Goal: Task Accomplishment & Management: Use online tool/utility

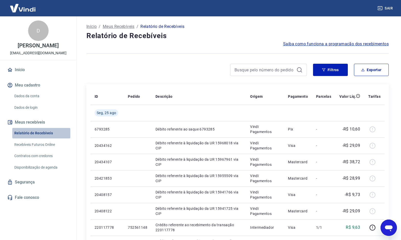
click at [36, 131] on link "Relatório de Recebíveis" at bounding box center [41, 133] width 58 height 10
click at [335, 71] on button "Filtros" at bounding box center [330, 70] width 35 height 12
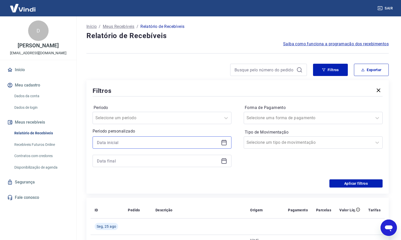
click at [156, 144] on input at bounding box center [158, 143] width 122 height 8
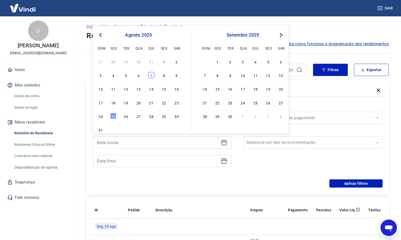
click at [151, 76] on div "7" at bounding box center [151, 75] width 6 height 6
type input "[DATE]"
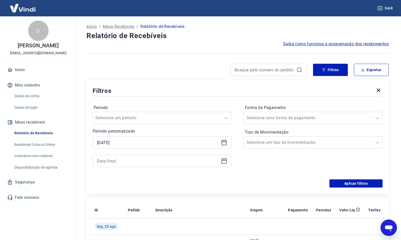
click at [223, 160] on icon at bounding box center [223, 160] width 5 height 1
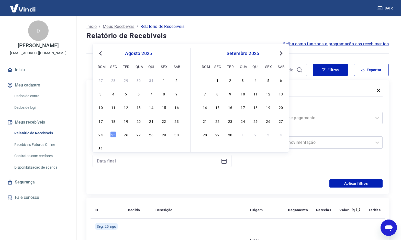
drag, startPoint x: 152, startPoint y: 93, endPoint x: 214, endPoint y: 151, distance: 84.7
click at [152, 93] on div "7" at bounding box center [151, 94] width 6 height 6
type input "[DATE]"
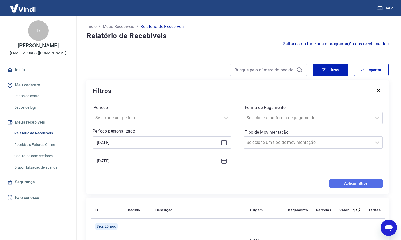
click at [356, 182] on button "Aplicar filtros" at bounding box center [355, 183] width 53 height 8
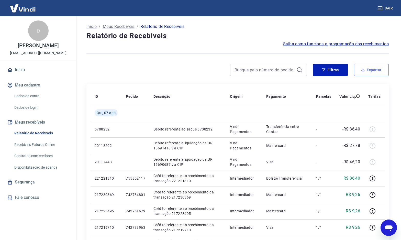
click at [370, 70] on button "Exportar" at bounding box center [371, 70] width 35 height 12
type input "[DATE]"
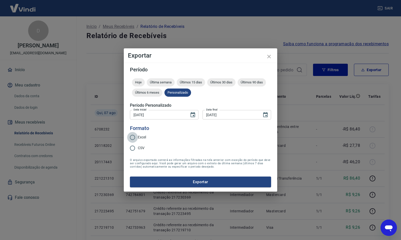
click at [136, 136] on input "Excel" at bounding box center [132, 137] width 11 height 11
radio input "true"
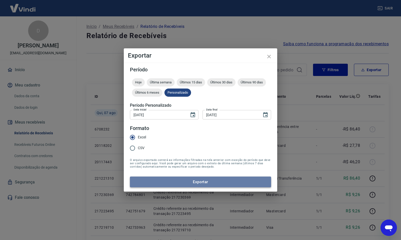
click at [203, 182] on button "Exportar" at bounding box center [200, 181] width 141 height 11
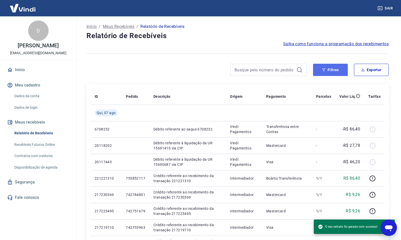
click at [331, 69] on button "Filtros" at bounding box center [330, 70] width 35 height 12
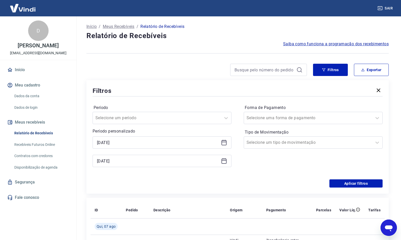
click at [223, 143] on icon at bounding box center [224, 142] width 6 height 6
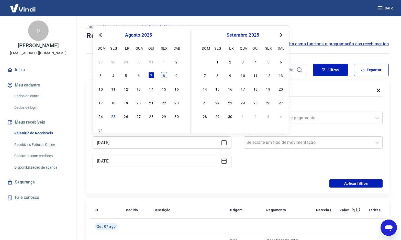
click at [162, 75] on div "8" at bounding box center [164, 75] width 6 height 6
type input "[DATE]"
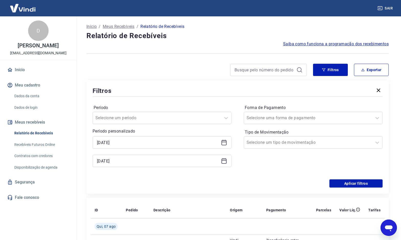
click at [221, 163] on icon at bounding box center [223, 161] width 5 height 5
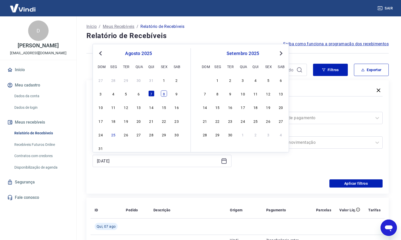
click at [162, 94] on div "8" at bounding box center [164, 94] width 6 height 6
type input "[DATE]"
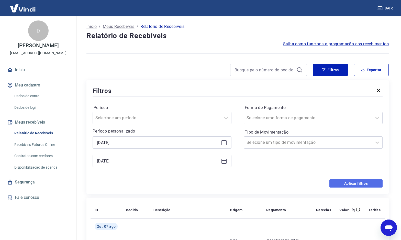
click at [349, 185] on button "Aplicar filtros" at bounding box center [355, 183] width 53 height 8
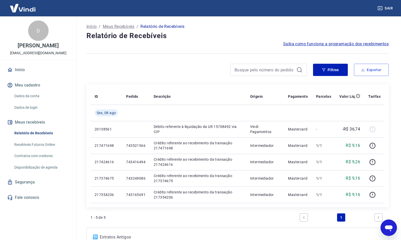
click at [372, 69] on button "Exportar" at bounding box center [371, 70] width 35 height 12
type input "[DATE]"
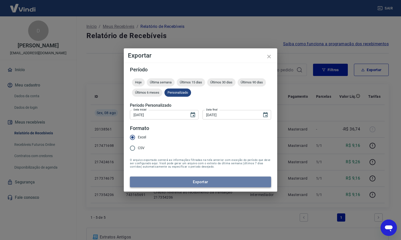
click at [204, 180] on button "Exportar" at bounding box center [200, 181] width 141 height 11
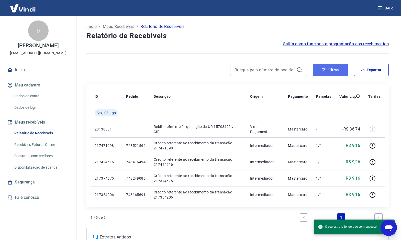
click at [332, 71] on button "Filtros" at bounding box center [330, 70] width 35 height 12
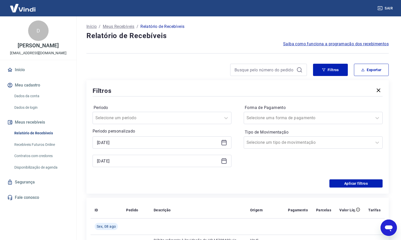
click at [226, 143] on icon at bounding box center [223, 142] width 5 height 5
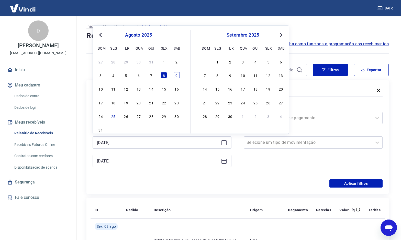
click at [176, 73] on div "9" at bounding box center [177, 75] width 6 height 6
type input "[DATE]"
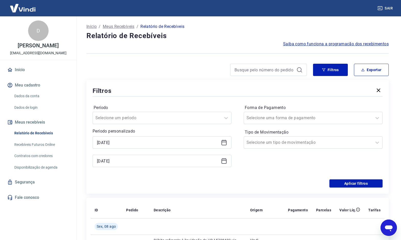
click at [224, 161] on icon at bounding box center [224, 161] width 6 height 6
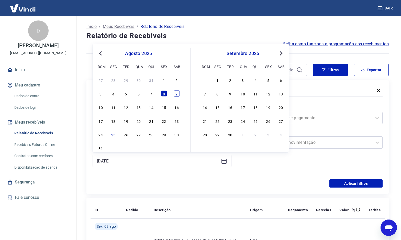
click at [178, 93] on div "9" at bounding box center [177, 94] width 6 height 6
type input "[DATE]"
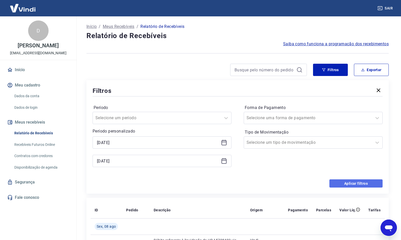
click at [351, 184] on button "Aplicar filtros" at bounding box center [355, 183] width 53 height 8
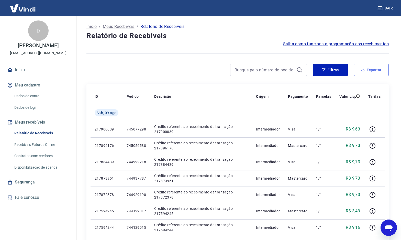
click at [366, 68] on button "Exportar" at bounding box center [371, 70] width 35 height 12
type input "[DATE]"
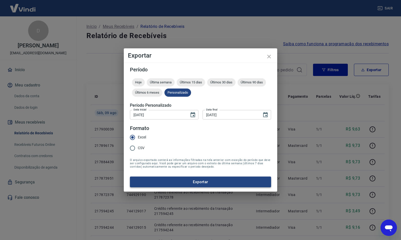
click at [187, 182] on button "Exportar" at bounding box center [200, 181] width 141 height 11
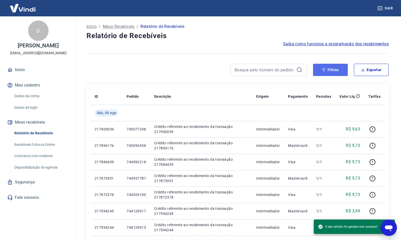
click at [332, 69] on button "Filtros" at bounding box center [330, 70] width 35 height 12
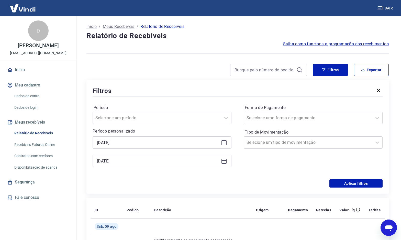
click at [223, 141] on icon at bounding box center [224, 142] width 6 height 6
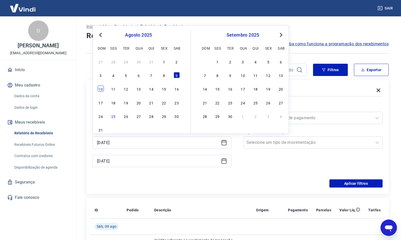
click at [99, 88] on div "10" at bounding box center [101, 89] width 6 height 6
type input "[DATE]"
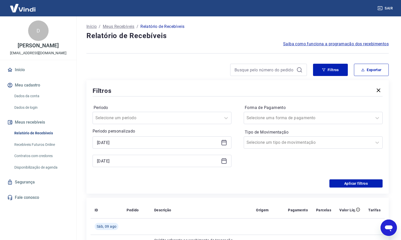
click at [224, 161] on icon at bounding box center [224, 161] width 6 height 6
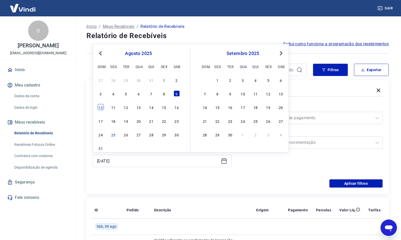
click at [99, 108] on div "10" at bounding box center [101, 107] width 6 height 6
type input "[DATE]"
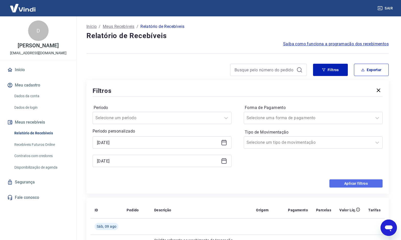
click at [360, 186] on button "Aplicar filtros" at bounding box center [355, 183] width 53 height 8
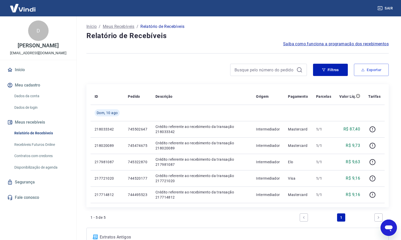
click at [372, 69] on button "Exportar" at bounding box center [371, 70] width 35 height 12
type input "[DATE]"
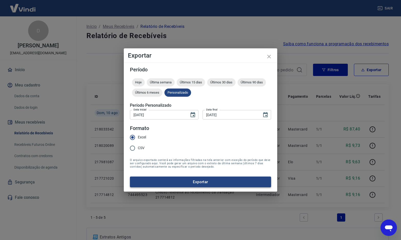
click at [220, 178] on button "Exportar" at bounding box center [200, 181] width 141 height 11
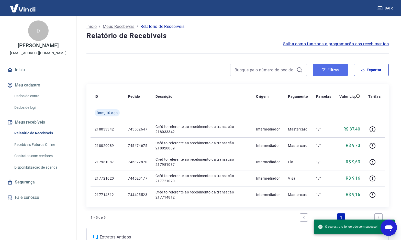
click at [334, 69] on button "Filtros" at bounding box center [330, 70] width 35 height 12
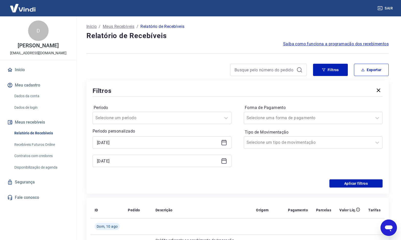
click at [224, 140] on icon at bounding box center [224, 142] width 6 height 6
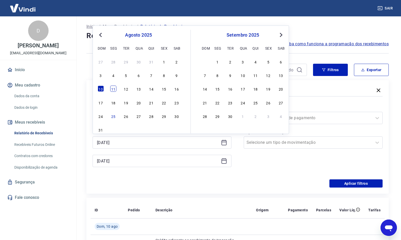
click at [115, 87] on div "11" at bounding box center [113, 89] width 6 height 6
type input "[DATE]"
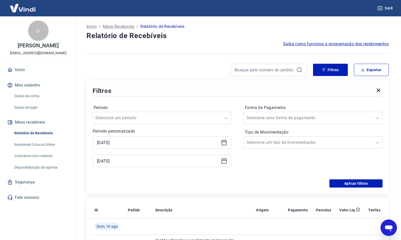
click at [226, 161] on icon at bounding box center [223, 161] width 5 height 5
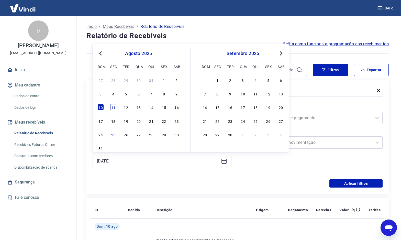
click at [114, 106] on div "11" at bounding box center [113, 107] width 6 height 6
type input "[DATE]"
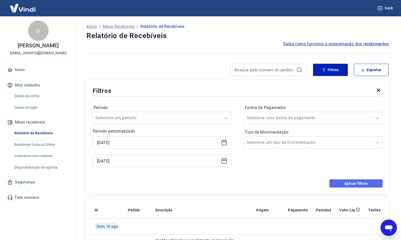
click at [361, 183] on button "Aplicar filtros" at bounding box center [355, 183] width 53 height 8
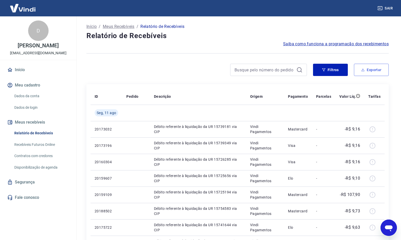
click at [369, 69] on button "Exportar" at bounding box center [371, 70] width 35 height 12
type input "[DATE]"
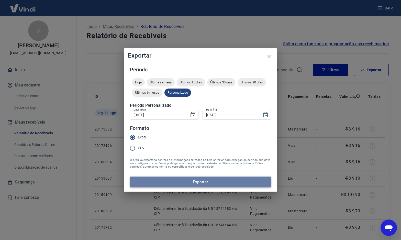
click at [198, 185] on button "Exportar" at bounding box center [200, 181] width 141 height 11
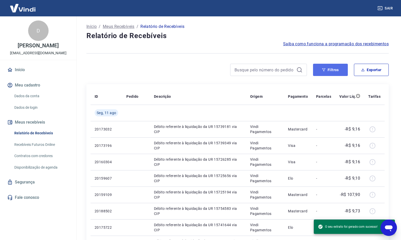
click at [328, 73] on button "Filtros" at bounding box center [330, 70] width 35 height 12
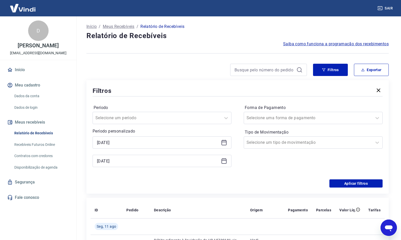
click at [225, 142] on icon at bounding box center [223, 142] width 5 height 1
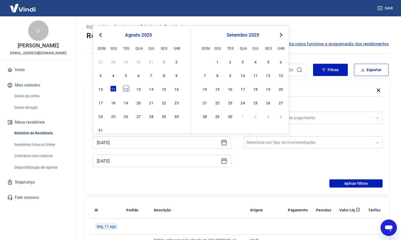
click at [126, 88] on div "12" at bounding box center [126, 89] width 6 height 6
type input "[DATE]"
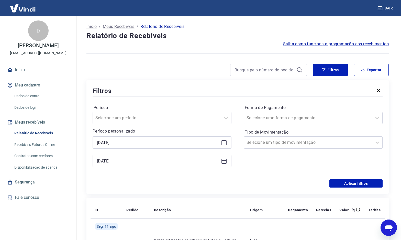
click at [225, 159] on icon at bounding box center [225, 159] width 1 height 2
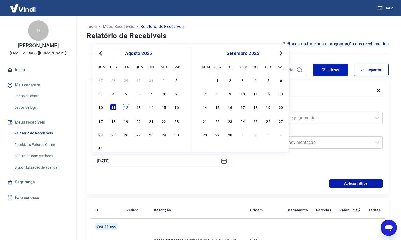
click at [124, 107] on div "12" at bounding box center [126, 107] width 6 height 6
type input "[DATE]"
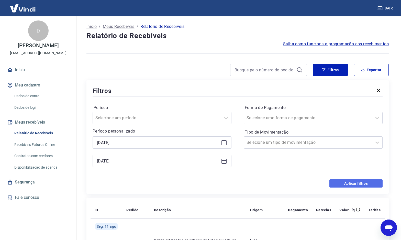
click at [363, 182] on button "Aplicar filtros" at bounding box center [355, 183] width 53 height 8
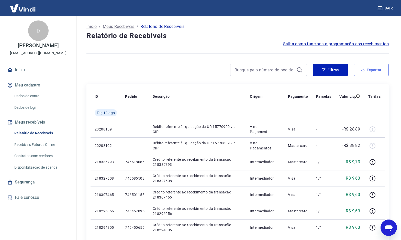
click at [367, 69] on button "Exportar" at bounding box center [371, 70] width 35 height 12
type input "[DATE]"
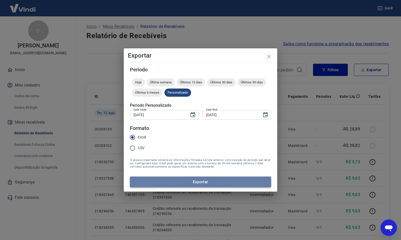
click at [190, 183] on button "Exportar" at bounding box center [200, 181] width 141 height 11
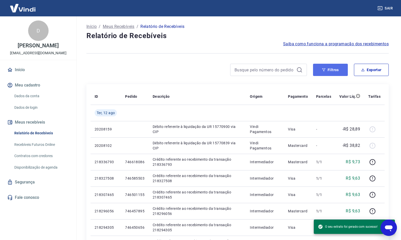
click at [337, 68] on button "Filtros" at bounding box center [330, 70] width 35 height 12
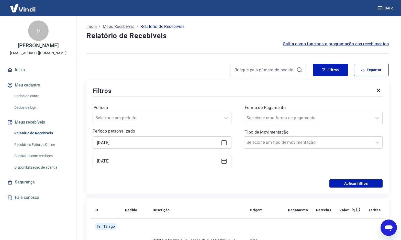
click at [226, 139] on div "[DATE]" at bounding box center [162, 142] width 139 height 12
click at [225, 141] on icon at bounding box center [225, 141] width 1 height 2
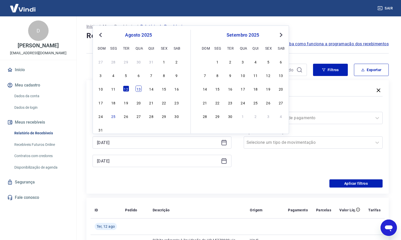
click at [137, 87] on div "13" at bounding box center [139, 89] width 6 height 6
type input "[DATE]"
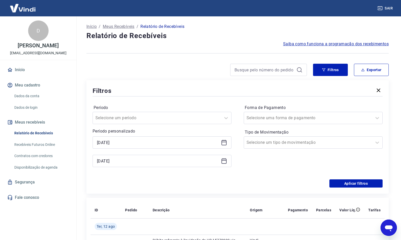
click at [223, 162] on icon at bounding box center [224, 161] width 6 height 6
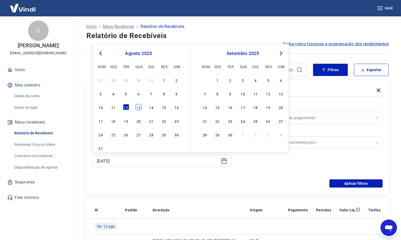
click at [138, 106] on div "13" at bounding box center [139, 107] width 6 height 6
type input "[DATE]"
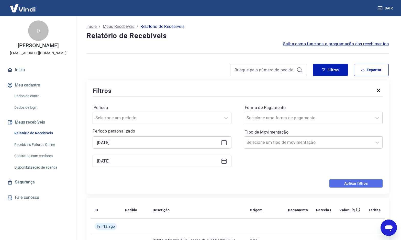
click at [347, 185] on button "Aplicar filtros" at bounding box center [355, 183] width 53 height 8
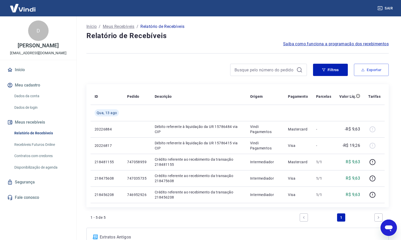
click at [369, 69] on button "Exportar" at bounding box center [371, 70] width 35 height 12
type input "[DATE]"
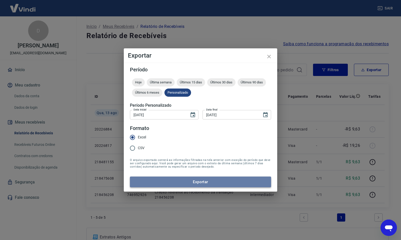
click at [201, 182] on button "Exportar" at bounding box center [200, 181] width 141 height 11
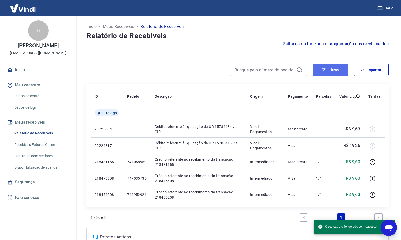
click at [334, 69] on button "Filtros" at bounding box center [330, 70] width 35 height 12
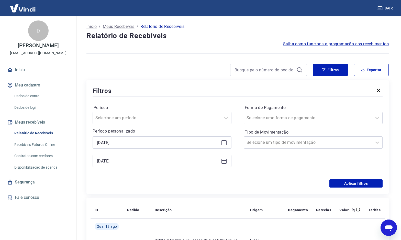
click at [226, 141] on icon at bounding box center [224, 142] width 6 height 6
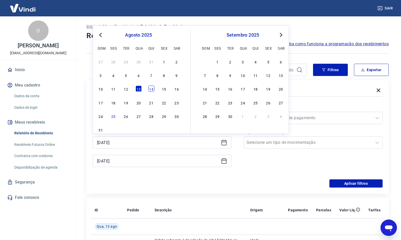
click at [150, 87] on div "14" at bounding box center [151, 89] width 6 height 6
type input "[DATE]"
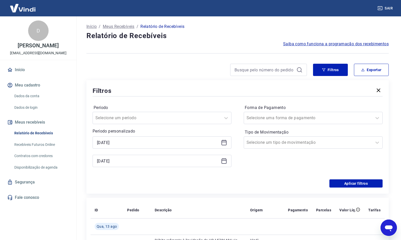
click at [223, 161] on icon at bounding box center [224, 161] width 6 height 6
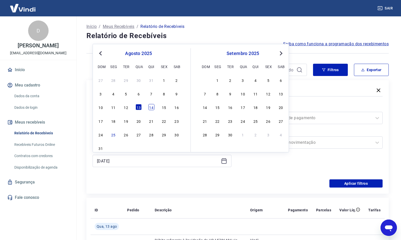
click at [150, 107] on div "14" at bounding box center [151, 107] width 6 height 6
type input "[DATE]"
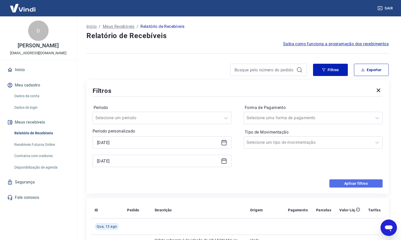
click at [354, 182] on button "Aplicar filtros" at bounding box center [355, 183] width 53 height 8
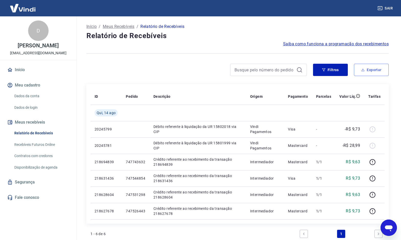
click at [373, 68] on button "Exportar" at bounding box center [371, 70] width 35 height 12
type input "[DATE]"
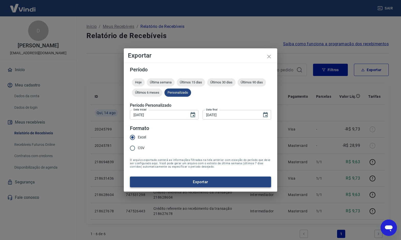
click at [209, 181] on button "Exportar" at bounding box center [200, 181] width 141 height 11
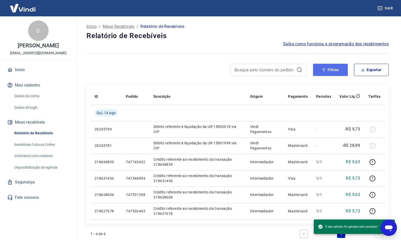
click at [333, 71] on button "Filtros" at bounding box center [330, 70] width 35 height 12
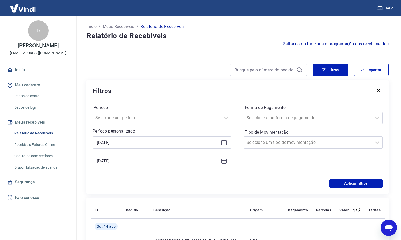
click at [223, 143] on icon at bounding box center [224, 142] width 6 height 6
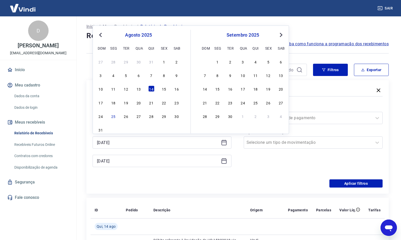
click at [162, 88] on div "15" at bounding box center [164, 89] width 6 height 6
type input "[DATE]"
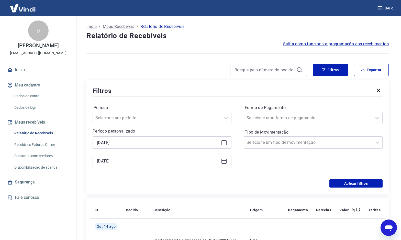
click at [223, 160] on icon at bounding box center [224, 161] width 6 height 6
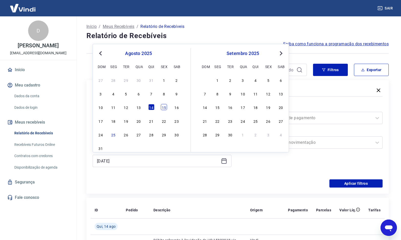
click at [163, 106] on div "15" at bounding box center [164, 107] width 6 height 6
type input "[DATE]"
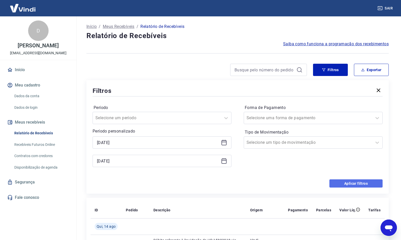
click at [352, 183] on button "Aplicar filtros" at bounding box center [355, 183] width 53 height 8
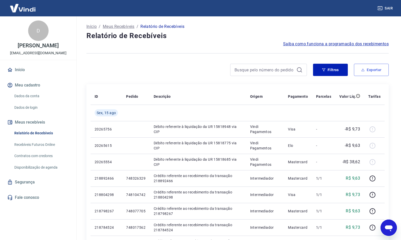
click at [369, 71] on button "Exportar" at bounding box center [371, 70] width 35 height 12
type input "[DATE]"
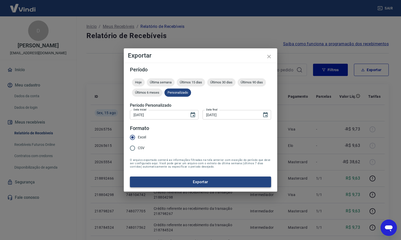
click at [193, 181] on button "Exportar" at bounding box center [200, 181] width 141 height 11
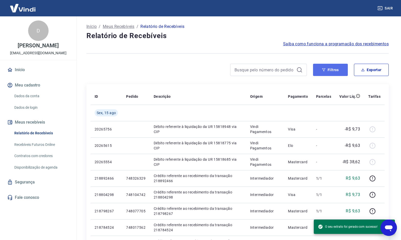
click at [331, 70] on button "Filtros" at bounding box center [330, 70] width 35 height 12
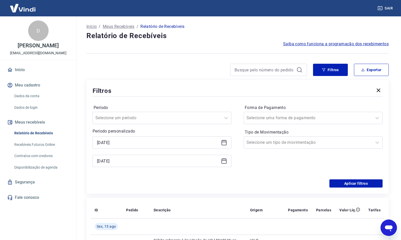
click at [225, 143] on icon at bounding box center [224, 142] width 6 height 6
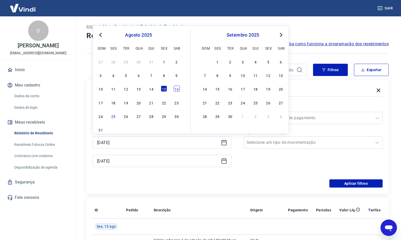
click at [177, 90] on div "16" at bounding box center [177, 89] width 6 height 6
type input "[DATE]"
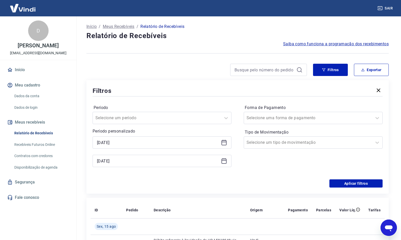
click at [223, 162] on icon at bounding box center [224, 161] width 6 height 6
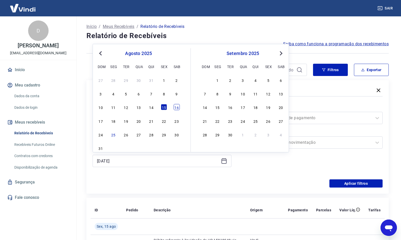
click at [177, 105] on div "16" at bounding box center [177, 107] width 6 height 6
type input "[DATE]"
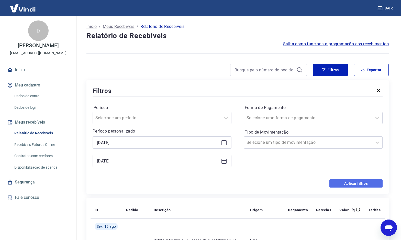
click at [352, 183] on button "Aplicar filtros" at bounding box center [355, 183] width 53 height 8
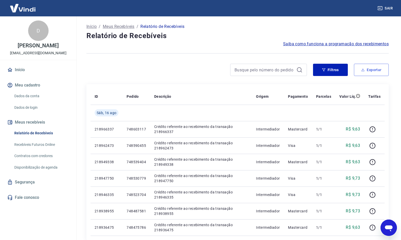
click at [371, 69] on button "Exportar" at bounding box center [371, 70] width 35 height 12
type input "[DATE]"
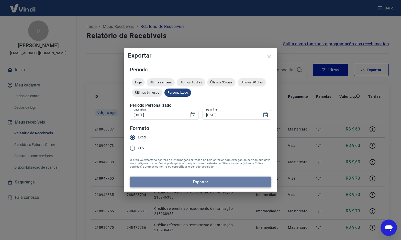
click at [210, 180] on button "Exportar" at bounding box center [200, 181] width 141 height 11
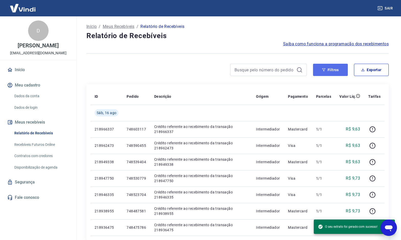
click at [330, 69] on button "Filtros" at bounding box center [330, 70] width 35 height 12
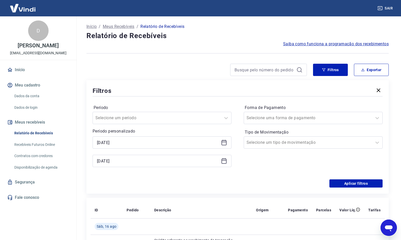
click at [224, 143] on icon at bounding box center [224, 142] width 6 height 6
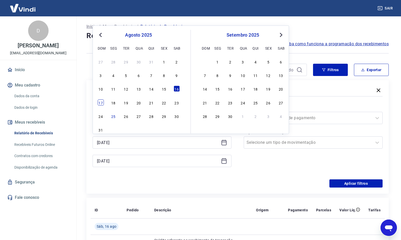
click at [100, 102] on div "17" at bounding box center [101, 102] width 6 height 6
type input "[DATE]"
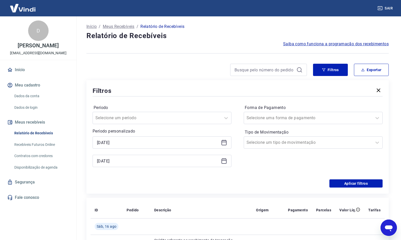
click at [223, 161] on icon at bounding box center [224, 161] width 6 height 6
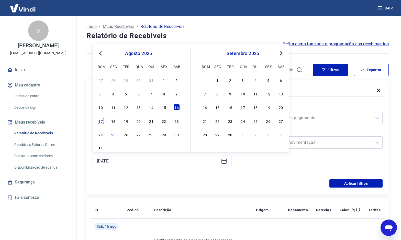
click at [100, 120] on div "17" at bounding box center [101, 121] width 6 height 6
type input "[DATE]"
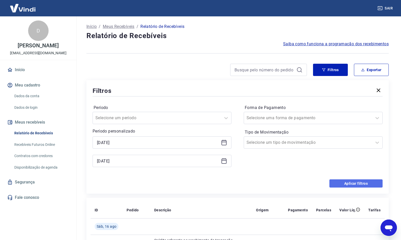
click at [359, 182] on button "Aplicar filtros" at bounding box center [355, 183] width 53 height 8
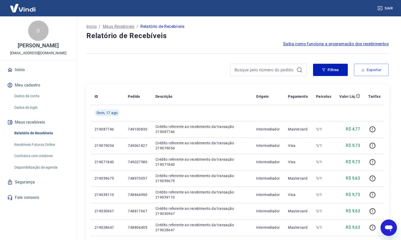
click at [368, 71] on button "Exportar" at bounding box center [371, 70] width 35 height 12
type input "[DATE]"
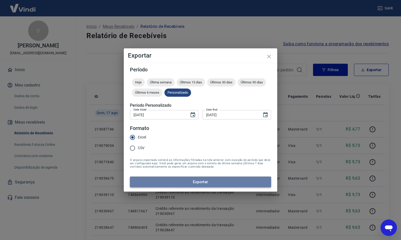
click at [215, 182] on button "Exportar" at bounding box center [200, 181] width 141 height 11
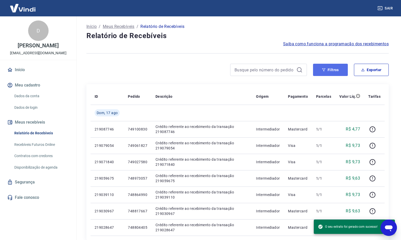
click at [328, 71] on button "Filtros" at bounding box center [330, 70] width 35 height 12
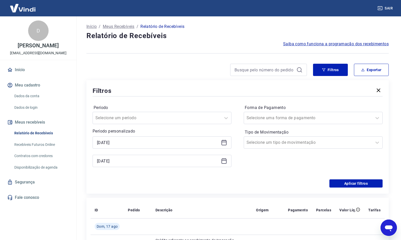
click at [226, 142] on icon at bounding box center [223, 142] width 5 height 1
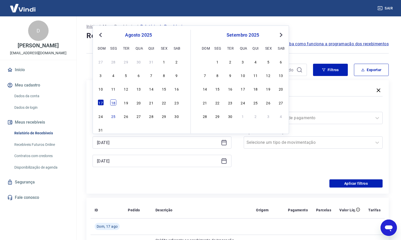
click at [113, 102] on div "18" at bounding box center [113, 102] width 6 height 6
type input "[DATE]"
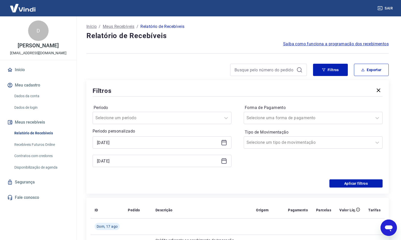
click at [223, 162] on icon at bounding box center [224, 161] width 6 height 6
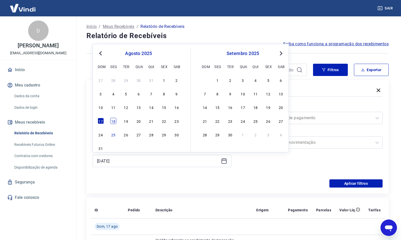
click at [114, 120] on div "18" at bounding box center [113, 121] width 6 height 6
type input "[DATE]"
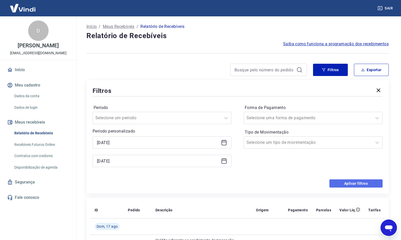
click at [362, 183] on button "Aplicar filtros" at bounding box center [355, 183] width 53 height 8
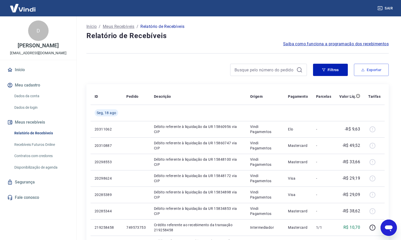
click at [372, 70] on button "Exportar" at bounding box center [371, 70] width 35 height 12
type input "[DATE]"
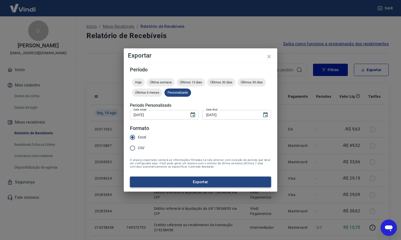
click at [211, 180] on button "Exportar" at bounding box center [200, 181] width 141 height 11
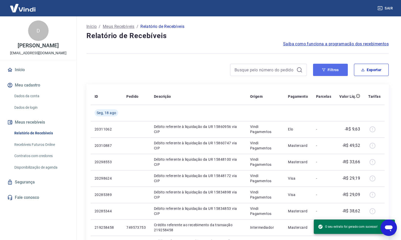
click at [331, 73] on button "Filtros" at bounding box center [330, 70] width 35 height 12
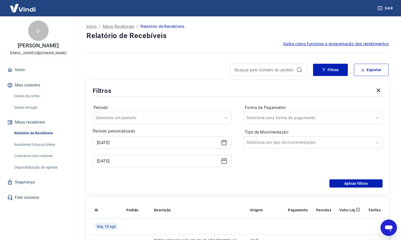
click at [223, 144] on icon at bounding box center [224, 142] width 6 height 6
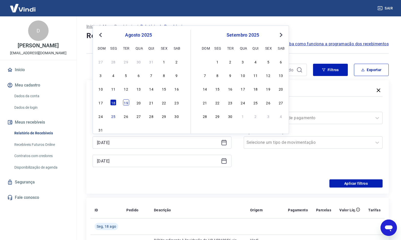
click at [128, 103] on div "19" at bounding box center [126, 102] width 6 height 6
type input "[DATE]"
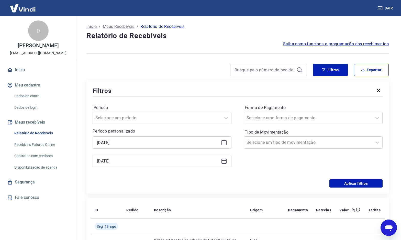
click at [223, 161] on icon at bounding box center [224, 161] width 6 height 6
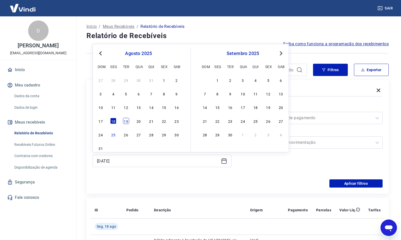
click at [127, 120] on div "19" at bounding box center [126, 121] width 6 height 6
type input "[DATE]"
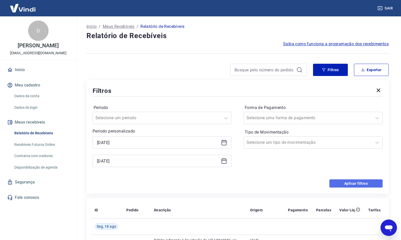
click at [356, 186] on button "Aplicar filtros" at bounding box center [355, 183] width 53 height 8
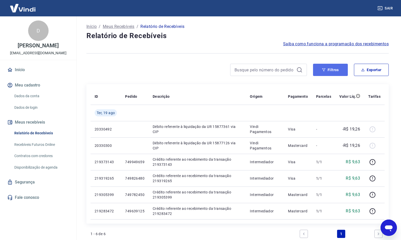
click at [332, 70] on button "Filtros" at bounding box center [330, 70] width 35 height 12
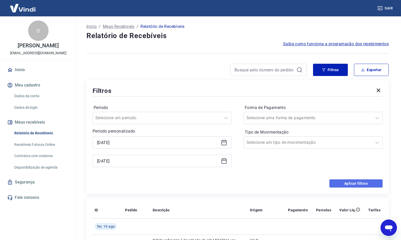
click at [349, 185] on button "Aplicar filtros" at bounding box center [355, 183] width 53 height 8
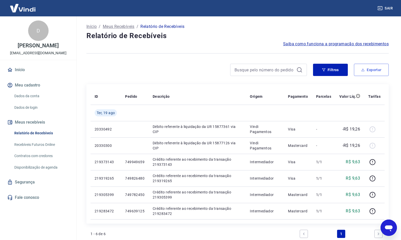
click at [373, 70] on button "Exportar" at bounding box center [371, 70] width 35 height 12
type input "[DATE]"
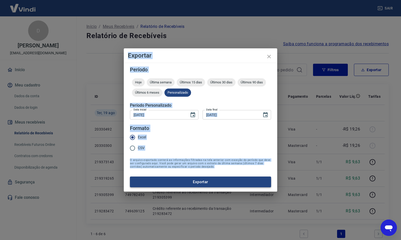
click at [208, 187] on div "Período Hoje Última semana Últimos 15 dias Últimos 30 dias Últimos 90 dias Últi…" at bounding box center [200, 127] width 153 height 129
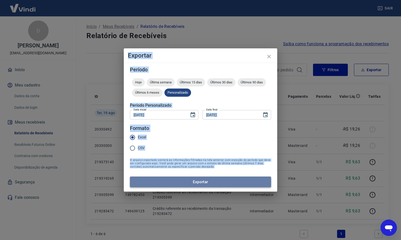
click at [204, 179] on button "Exportar" at bounding box center [200, 181] width 141 height 11
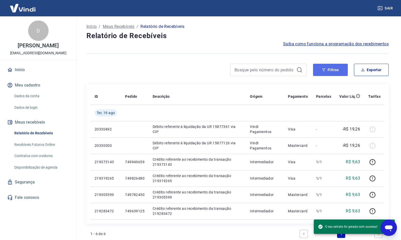
click at [331, 69] on button "Filtros" at bounding box center [330, 70] width 35 height 12
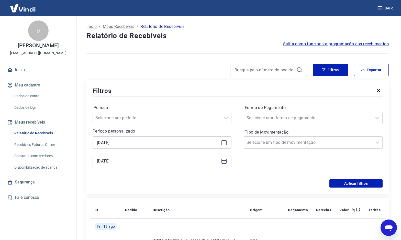
click at [224, 141] on icon at bounding box center [224, 142] width 6 height 6
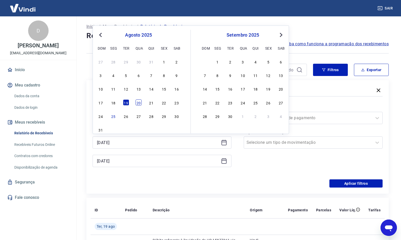
click at [136, 104] on div "20" at bounding box center [139, 102] width 6 height 6
type input "[DATE]"
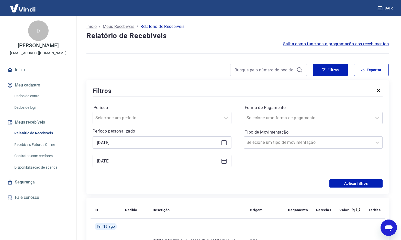
click at [222, 158] on icon at bounding box center [224, 161] width 6 height 6
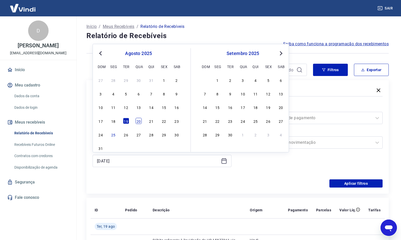
click at [138, 119] on div "20" at bounding box center [139, 121] width 6 height 6
type input "[DATE]"
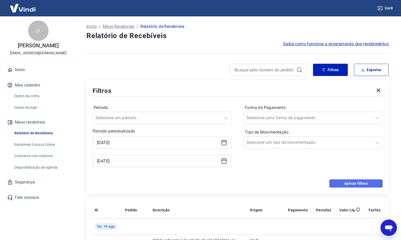
click at [353, 182] on button "Aplicar filtros" at bounding box center [355, 183] width 53 height 8
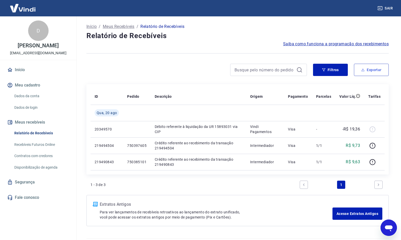
click at [367, 68] on button "Exportar" at bounding box center [371, 70] width 35 height 12
type input "[DATE]"
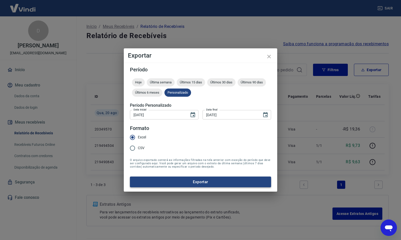
click at [219, 185] on button "Exportar" at bounding box center [200, 181] width 141 height 11
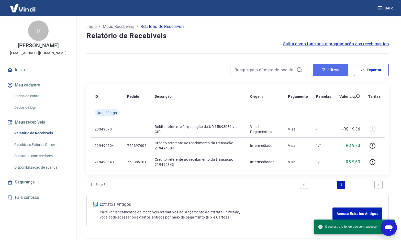
click at [330, 72] on button "Filtros" at bounding box center [330, 70] width 35 height 12
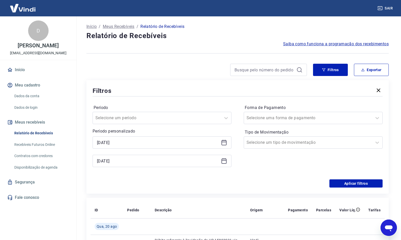
click at [222, 142] on icon at bounding box center [223, 142] width 5 height 1
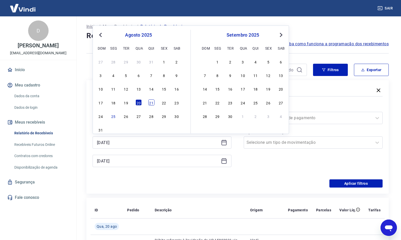
click at [151, 102] on div "21" at bounding box center [151, 102] width 6 height 6
type input "[DATE]"
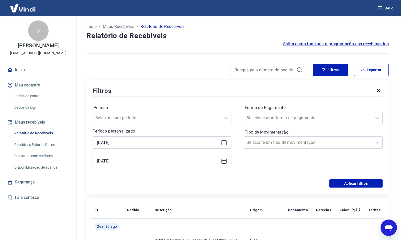
click at [223, 161] on icon at bounding box center [224, 161] width 6 height 6
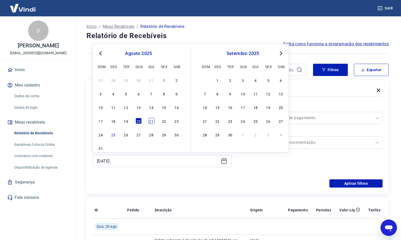
click at [149, 118] on div "21" at bounding box center [151, 121] width 6 height 6
type input "[DATE]"
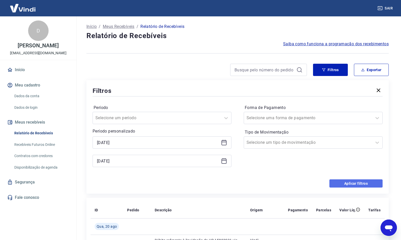
click at [360, 183] on button "Aplicar filtros" at bounding box center [355, 183] width 53 height 8
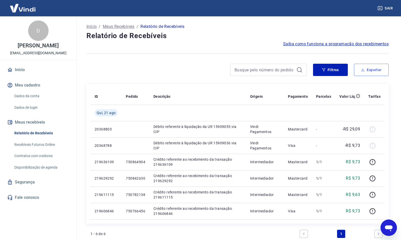
click at [370, 69] on button "Exportar" at bounding box center [371, 70] width 35 height 12
type input "[DATE]"
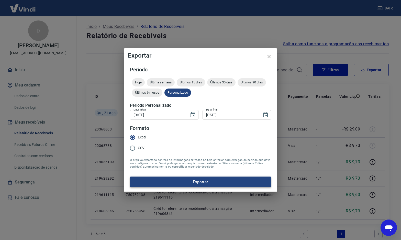
click at [202, 183] on button "Exportar" at bounding box center [200, 181] width 141 height 11
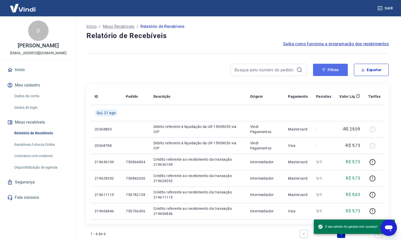
click at [332, 71] on button "Filtros" at bounding box center [330, 70] width 35 height 12
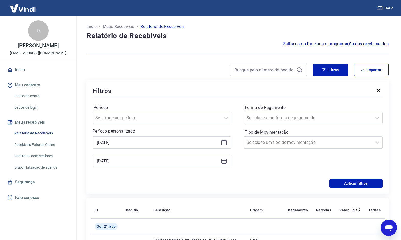
click at [224, 143] on icon at bounding box center [224, 142] width 6 height 6
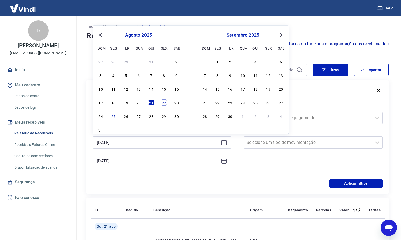
click at [163, 103] on div "22" at bounding box center [164, 102] width 6 height 6
type input "[DATE]"
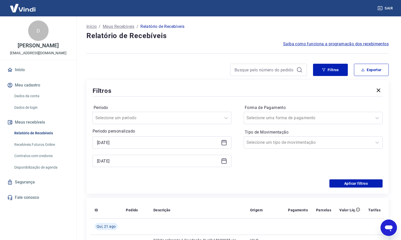
click at [225, 161] on icon at bounding box center [224, 161] width 6 height 6
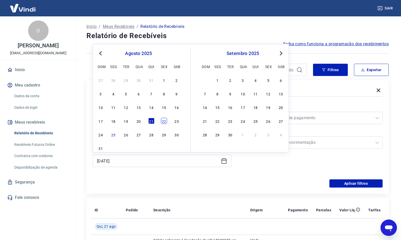
click at [162, 123] on div "22" at bounding box center [164, 121] width 6 height 6
type input "[DATE]"
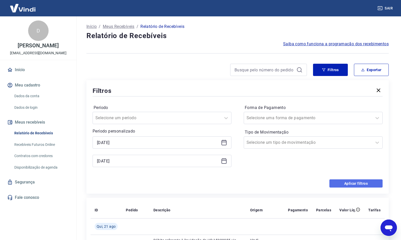
click at [356, 184] on button "Aplicar filtros" at bounding box center [355, 183] width 53 height 8
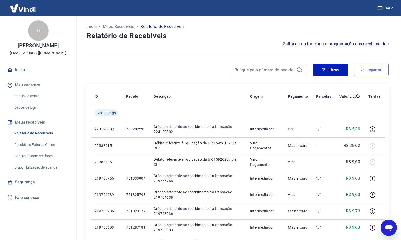
click at [371, 71] on button "Exportar" at bounding box center [371, 70] width 35 height 12
type input "[DATE]"
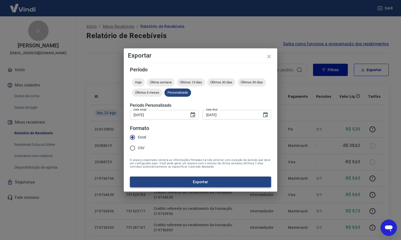
click at [204, 182] on button "Exportar" at bounding box center [200, 181] width 141 height 11
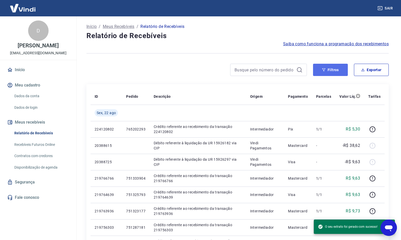
click at [330, 66] on button "Filtros" at bounding box center [330, 70] width 35 height 12
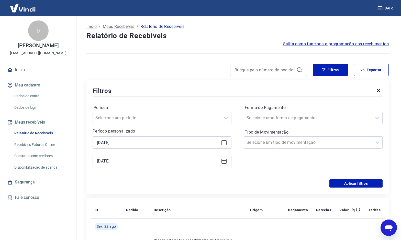
click at [224, 143] on icon at bounding box center [224, 142] width 6 height 6
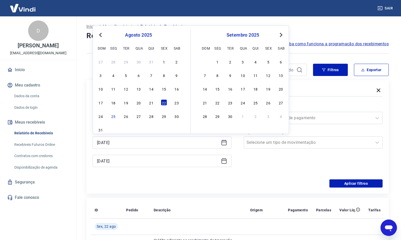
click at [179, 106] on div "17 18 19 20 21 22 23" at bounding box center [138, 102] width 83 height 7
click at [176, 100] on div "23" at bounding box center [177, 102] width 6 height 6
type input "[DATE]"
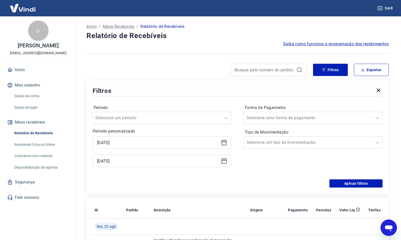
click at [224, 161] on icon at bounding box center [224, 161] width 6 height 6
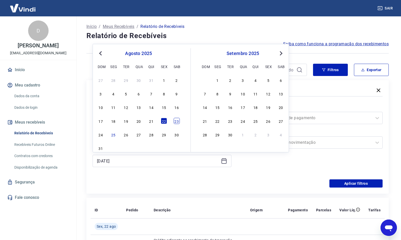
click at [177, 120] on div "23" at bounding box center [177, 121] width 6 height 6
type input "[DATE]"
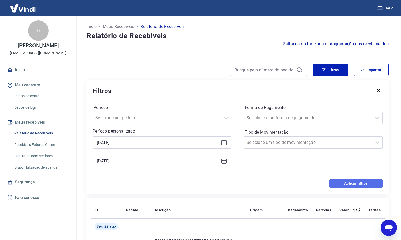
click at [351, 183] on button "Aplicar filtros" at bounding box center [355, 183] width 53 height 8
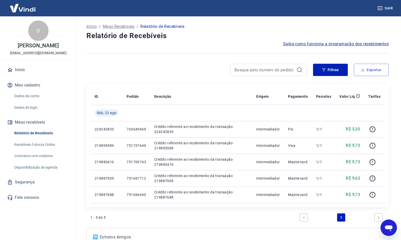
click at [372, 68] on button "Exportar" at bounding box center [371, 70] width 35 height 12
type input "[DATE]"
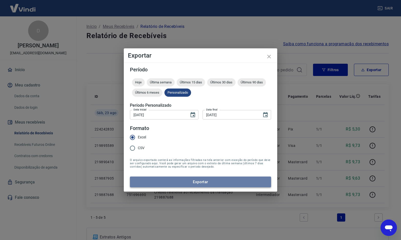
click at [203, 179] on button "Exportar" at bounding box center [200, 181] width 141 height 11
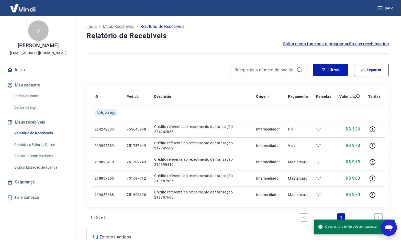
click at [333, 78] on div "Filtros Exportar" at bounding box center [237, 72] width 302 height 16
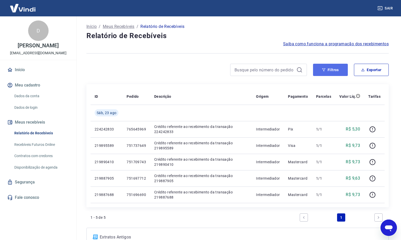
click at [331, 70] on button "Filtros" at bounding box center [330, 70] width 35 height 12
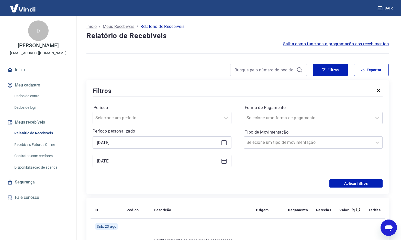
click at [222, 142] on icon at bounding box center [224, 142] width 6 height 6
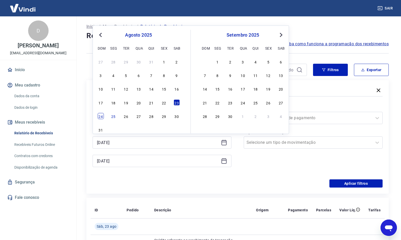
click at [99, 116] on div "24" at bounding box center [101, 116] width 6 height 6
type input "[DATE]"
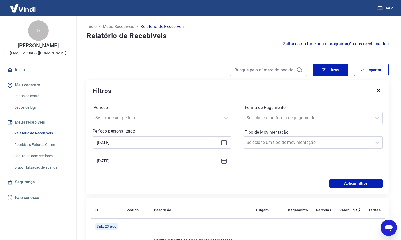
click at [221, 161] on icon at bounding box center [224, 161] width 6 height 6
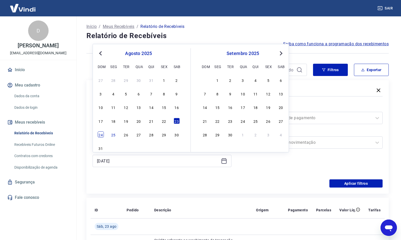
click at [100, 134] on div "24" at bounding box center [101, 134] width 6 height 6
type input "[DATE]"
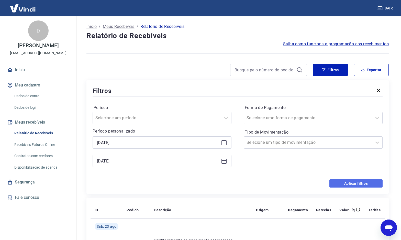
click at [360, 182] on button "Aplicar filtros" at bounding box center [355, 183] width 53 height 8
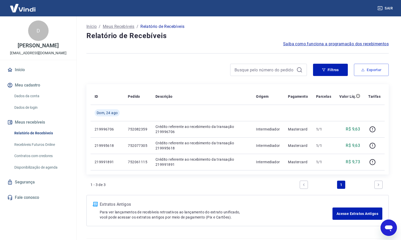
click at [370, 70] on button "Exportar" at bounding box center [371, 70] width 35 height 12
type input "[DATE]"
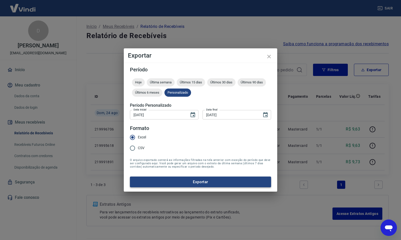
click at [195, 183] on button "Exportar" at bounding box center [200, 181] width 141 height 11
